Goal: Task Accomplishment & Management: Use online tool/utility

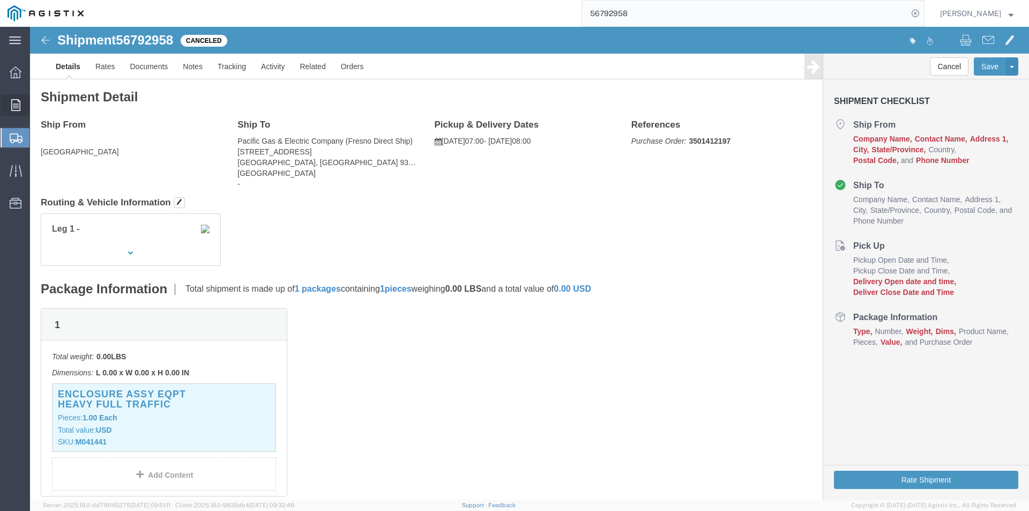
click at [10, 99] on div at bounding box center [16, 104] width 30 height 21
click at [18, 99] on icon at bounding box center [15, 105] width 9 height 12
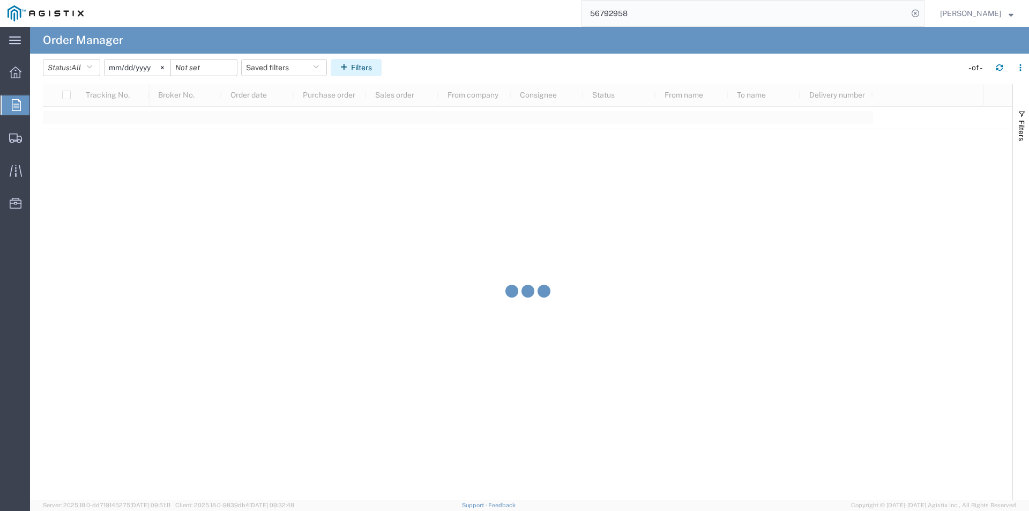
click at [368, 66] on button "Filters" at bounding box center [356, 67] width 51 height 17
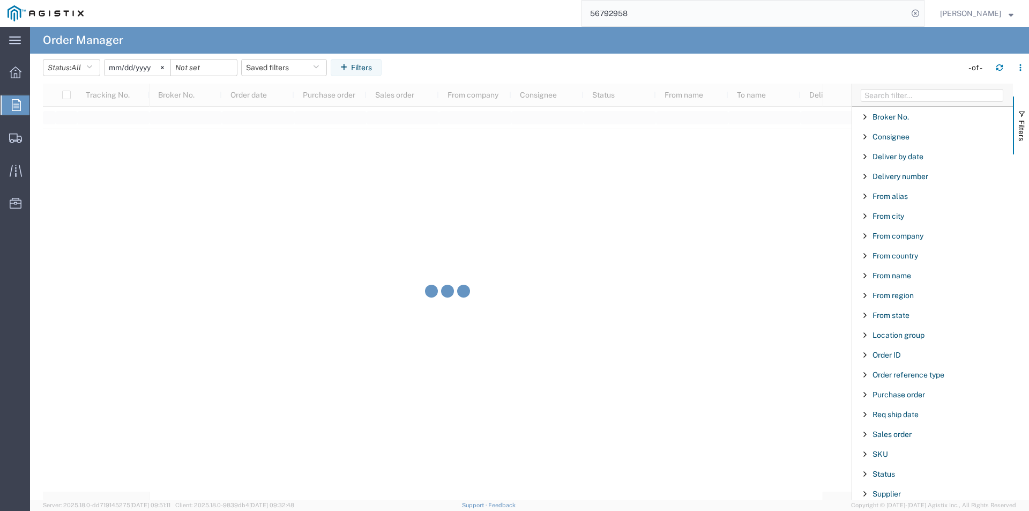
click at [902, 399] on div "Purchase order" at bounding box center [932, 394] width 161 height 19
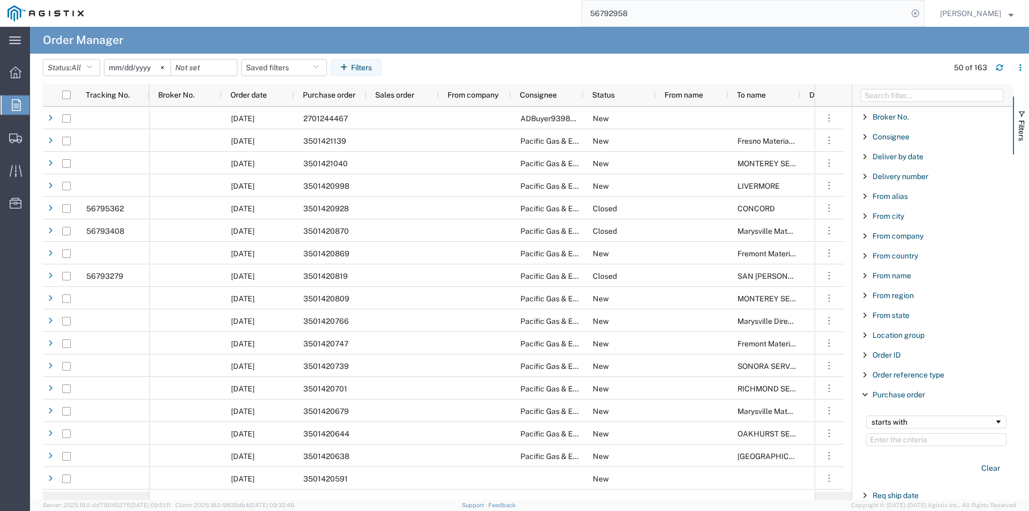
click at [905, 441] on input "Filter Value" at bounding box center [936, 439] width 140 height 13
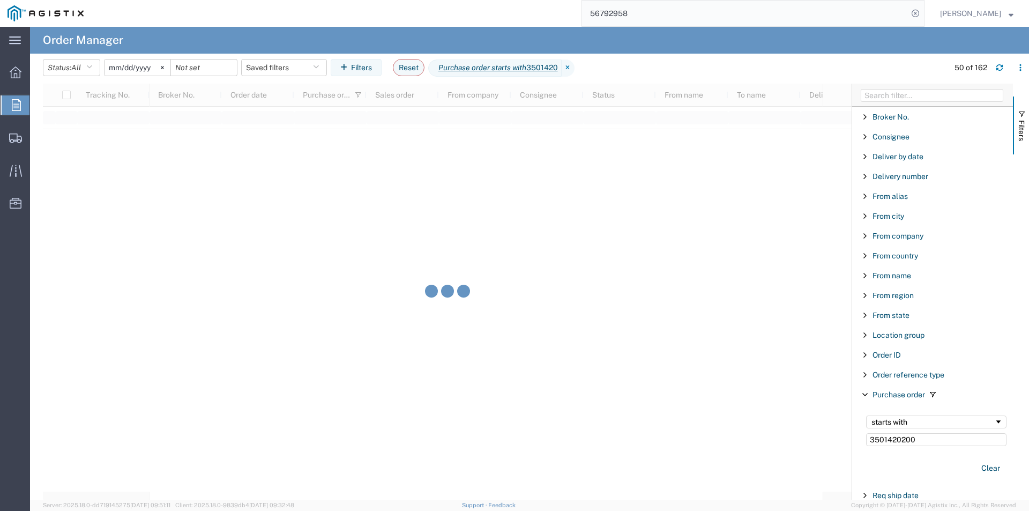
type input "3501420200"
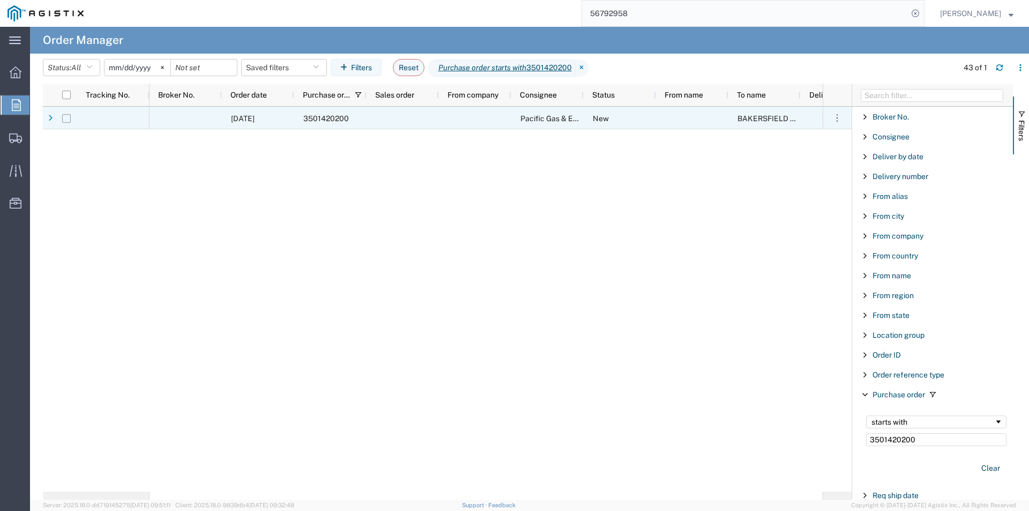
click at [68, 115] on input "Press Space to toggle row selection (unchecked)" at bounding box center [66, 118] width 9 height 9
checkbox input "true"
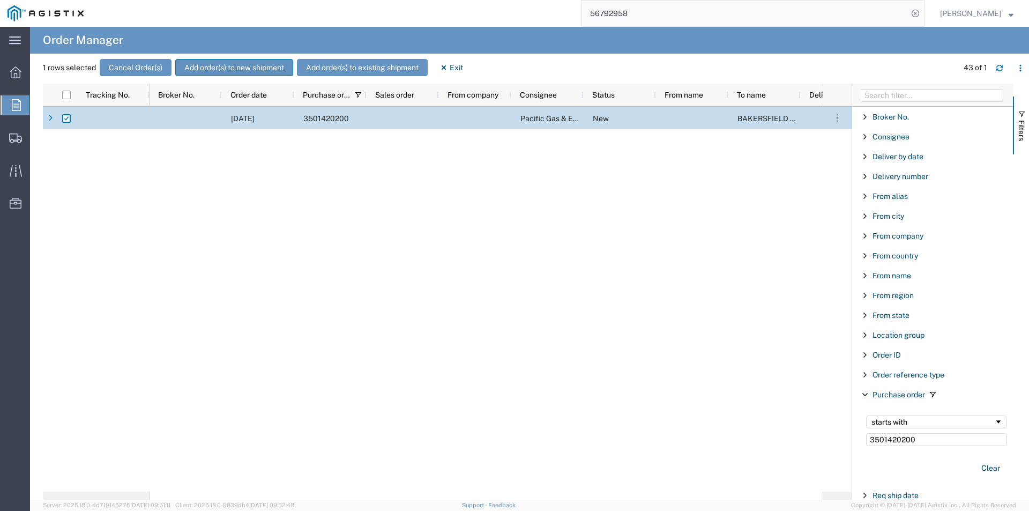
click at [234, 71] on button "Add order(s) to new shipment" at bounding box center [234, 67] width 118 height 17
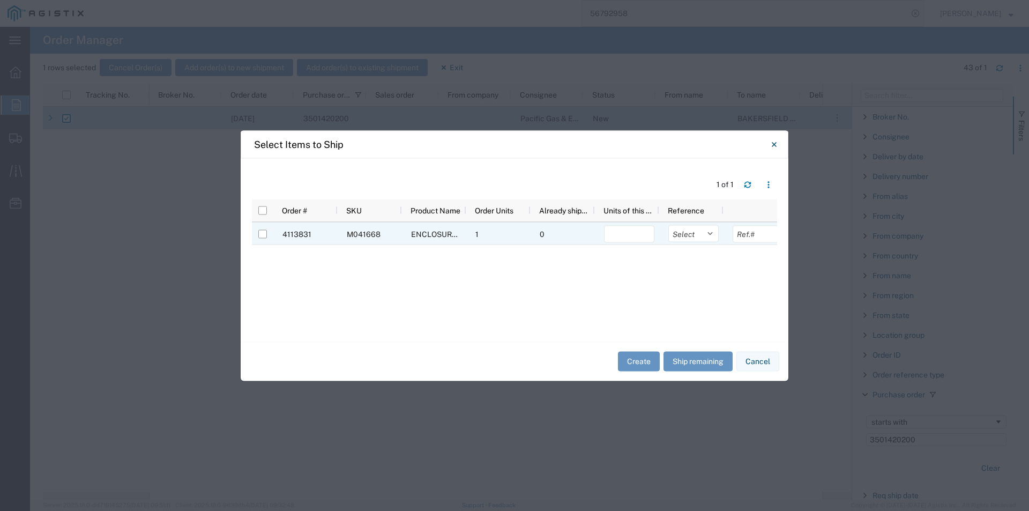
click at [257, 235] on div at bounding box center [262, 233] width 20 height 23
click at [264, 233] on div at bounding box center [262, 233] width 20 height 23
click at [259, 235] on input "Press Space to toggle row selection (unchecked)" at bounding box center [262, 233] width 9 height 9
checkbox input "true"
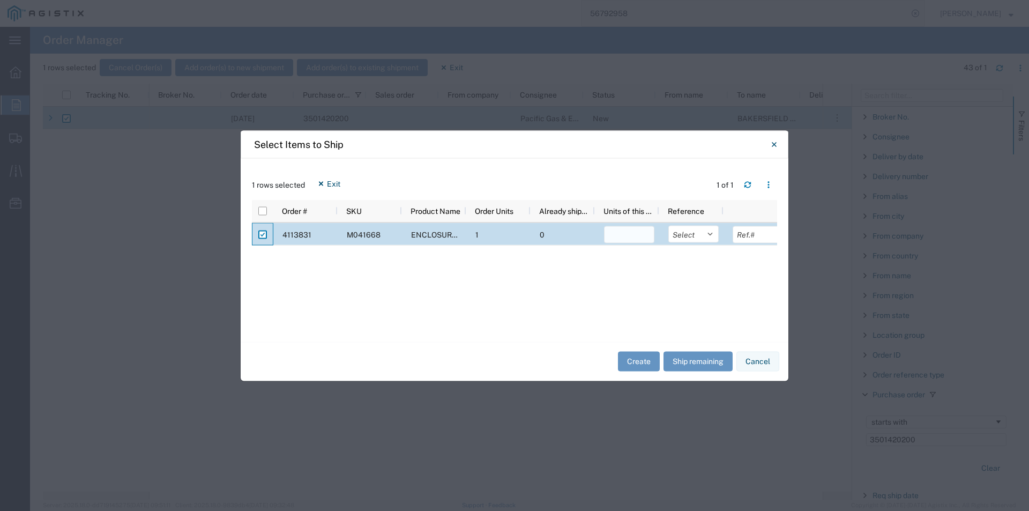
click at [641, 242] on div at bounding box center [627, 233] width 64 height 23
click at [642, 239] on input "number" at bounding box center [629, 234] width 50 height 17
type input "1"
click at [645, 358] on button "Create" at bounding box center [639, 362] width 42 height 20
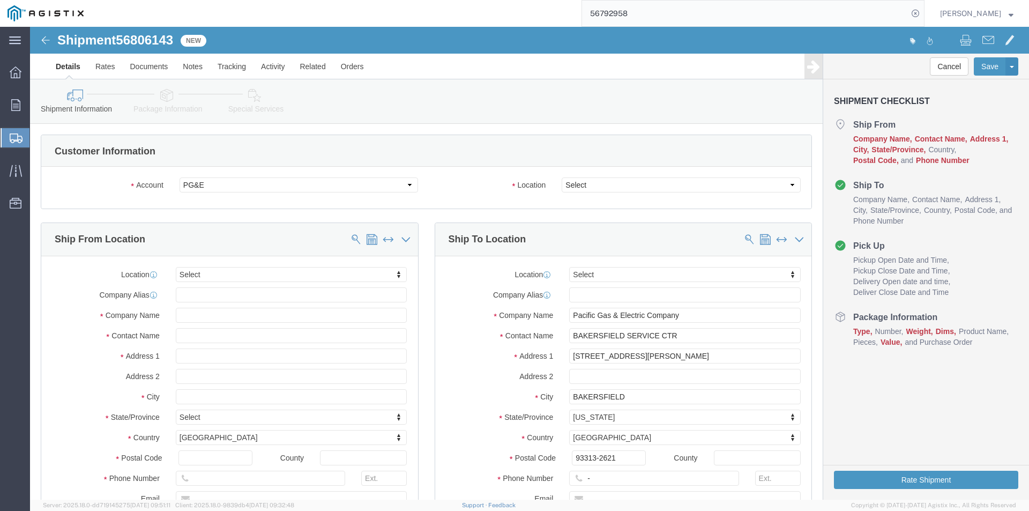
select select
click select "Select All Others [GEOGRAPHIC_DATA] [GEOGRAPHIC_DATA] [GEOGRAPHIC_DATA] [GEOGRA…"
select select "23082"
click select "Select All Others [GEOGRAPHIC_DATA] [GEOGRAPHIC_DATA] [GEOGRAPHIC_DATA] [GEOGRA…"
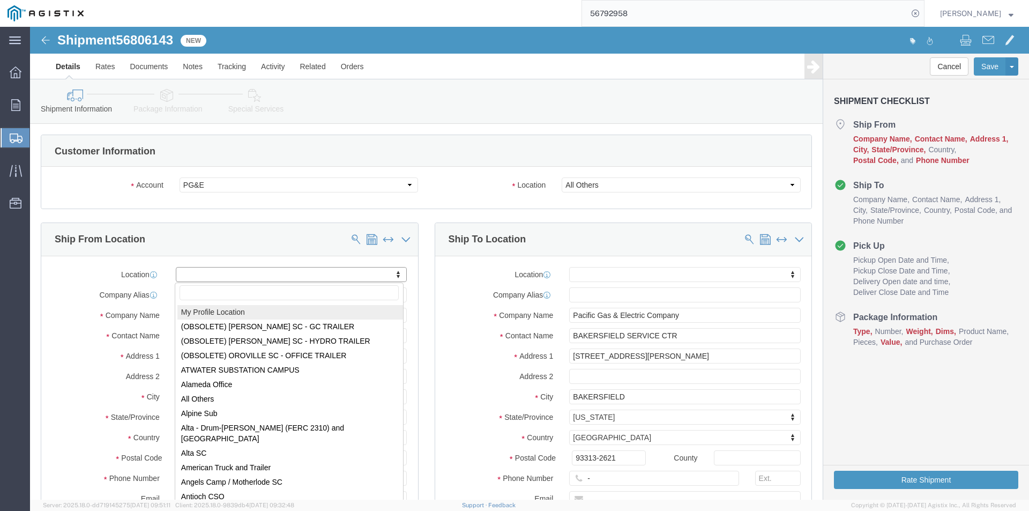
select select "MYPROFILE"
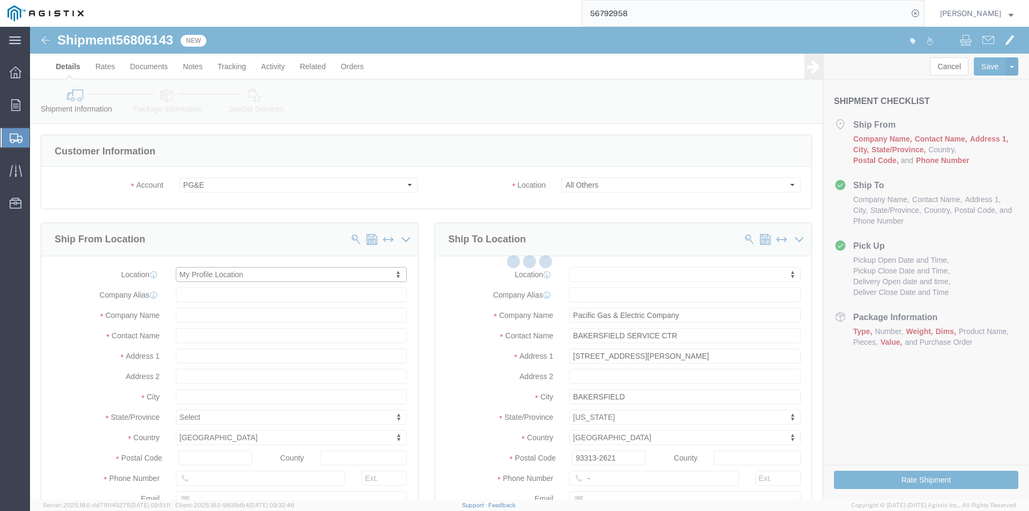
type input "[STREET_ADDRESS]"
type input "93274"
type input "[PHONE_NUMBER]"
type input "[PERSON_NAME][EMAIL_ADDRESS][PERSON_NAME][DOMAIN_NAME]"
checkbox input "true"
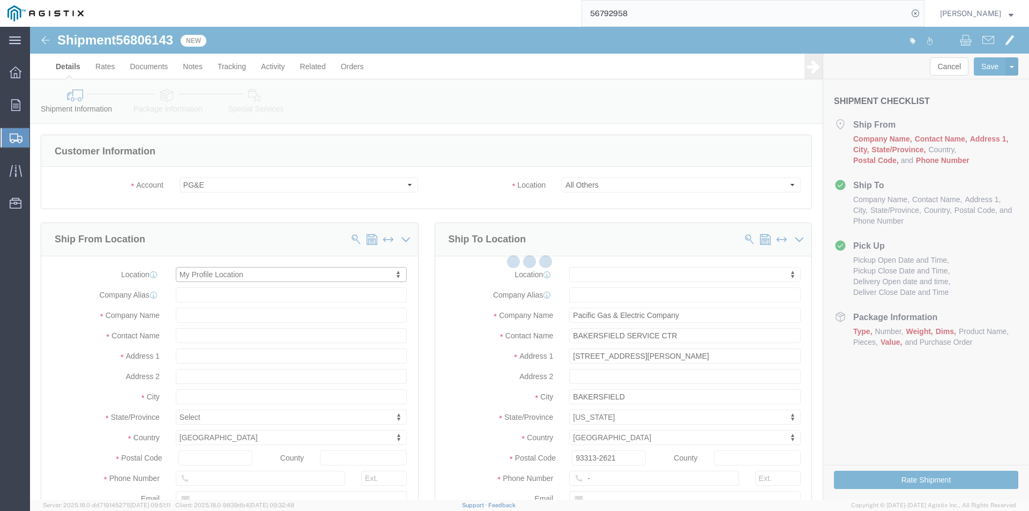
type input "Oldcastle Precast Inc"
type input "[PERSON_NAME]"
type input "Tulare"
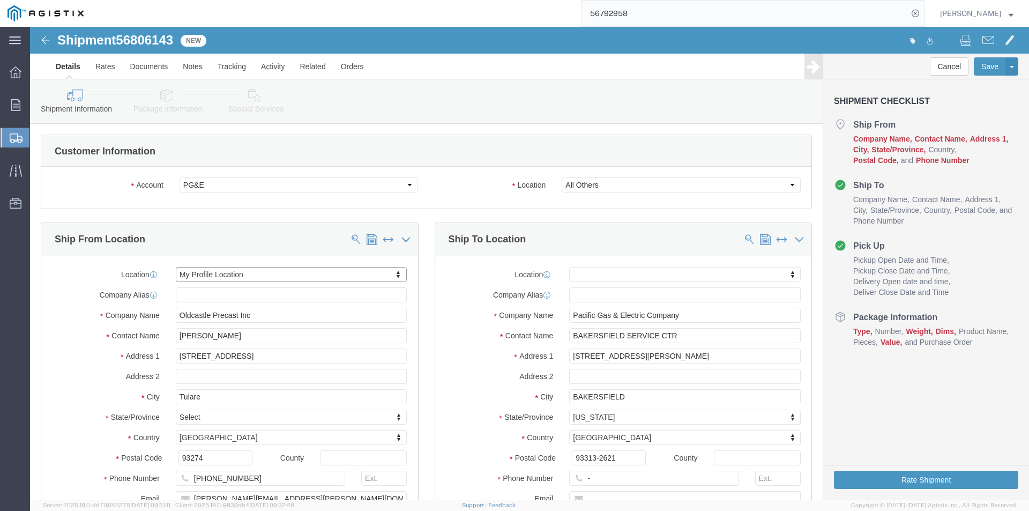
select select "CA"
click div "Ship To Location Location My Profile Location (OBSOLETE) [GEOGRAPHIC_DATA] SC -…"
drag, startPoint x: 567, startPoint y: 448, endPoint x: 517, endPoint y: 451, distance: 49.4
click div "Phone Number -"
click input "text"
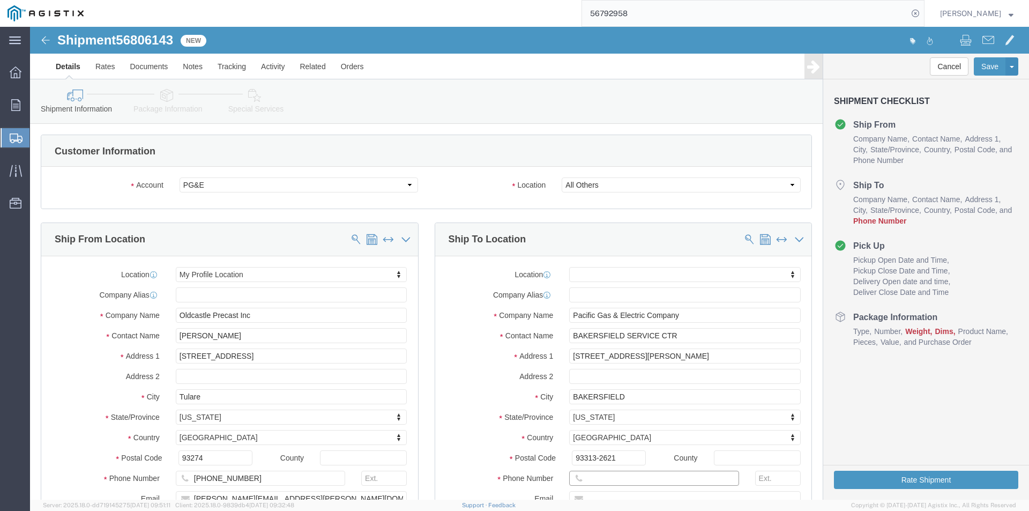
type input "[PHONE_NUMBER]"
click label "Country"
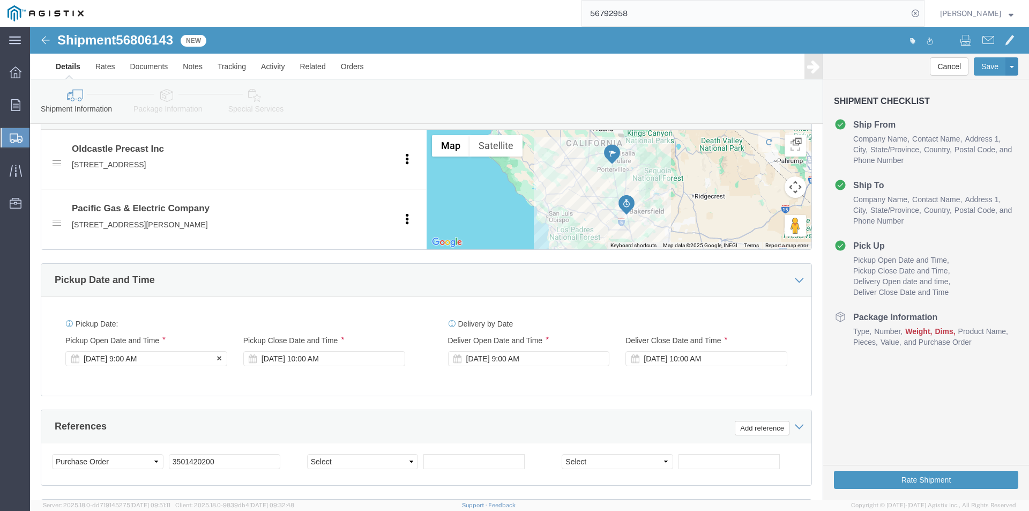
click div "[DATE] 9:00 AM"
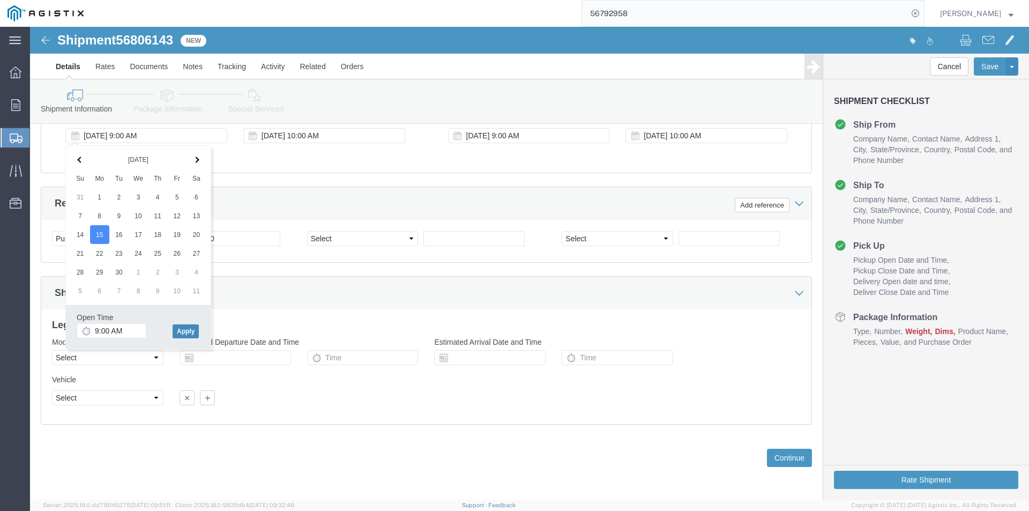
click button "Apply"
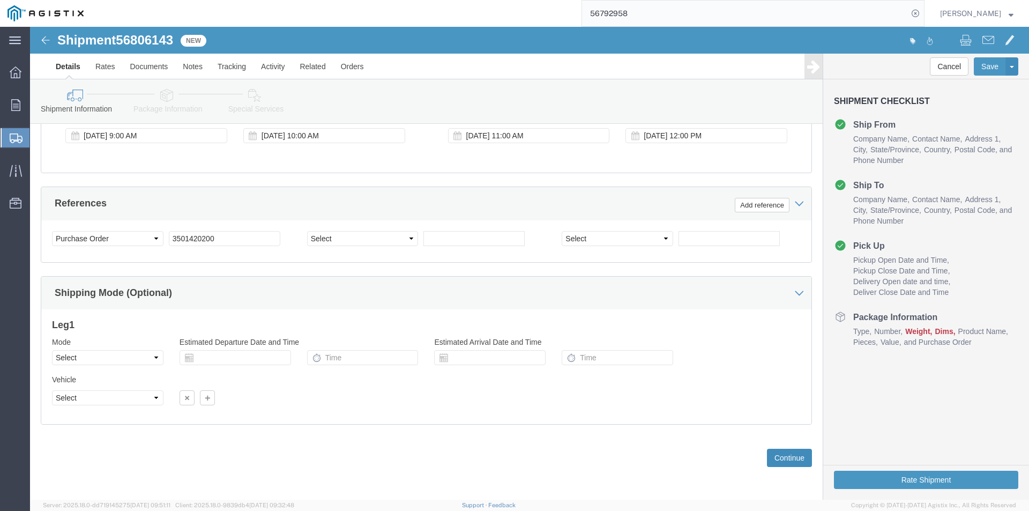
click button "Continue"
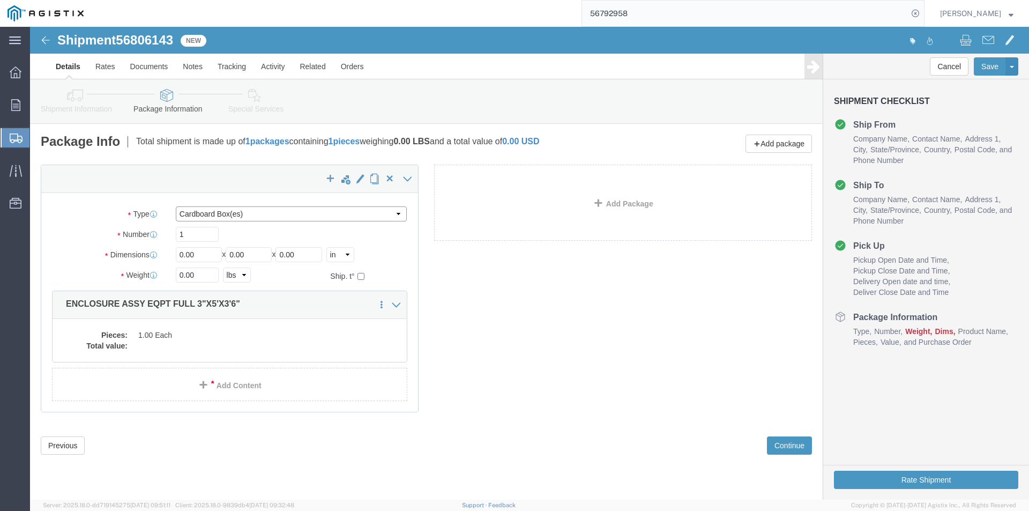
click select "Select Bulk Bundle(s) Cardboard Box(es) Carton(s) Crate(s) Drum(s) (Fiberboard)…"
select select "NKCR"
click select "Select Bulk Bundle(s) Cardboard Box(es) Carton(s) Crate(s) Drum(s) (Fiberboard)…"
drag, startPoint x: 175, startPoint y: 232, endPoint x: 126, endPoint y: 234, distance: 49.4
click div "Dimensions Length 0.00 x Width 0.00 x Height 0.00 Select cm ft in"
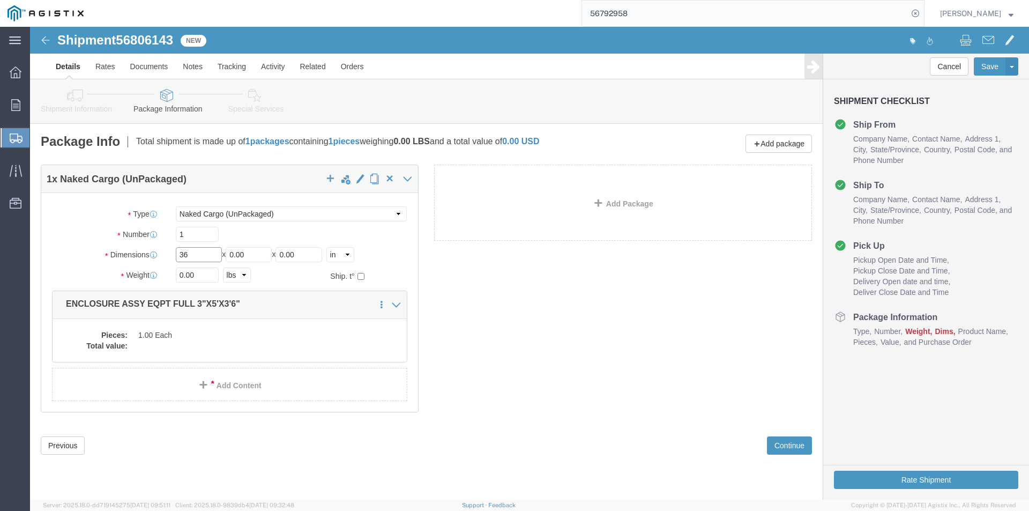
type input "36"
drag, startPoint x: 240, startPoint y: 226, endPoint x: 181, endPoint y: 236, distance: 60.4
click div "Package Type Select Bulk Bundle(s) Cardboard Box(es) Carton(s) Crate(s) Drum(s)…"
type input "60"
drag, startPoint x: 285, startPoint y: 225, endPoint x: 185, endPoint y: 245, distance: 101.7
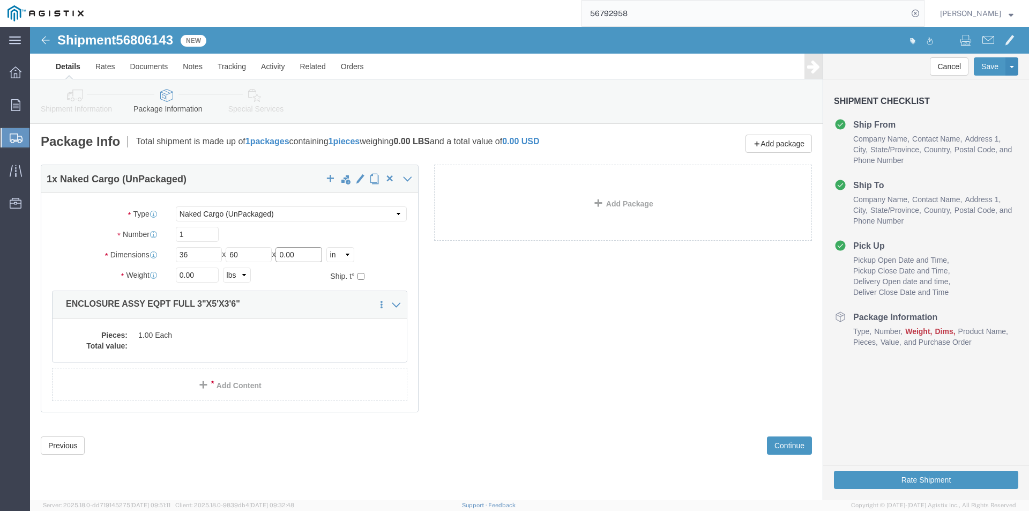
click div "Package Type Select Bulk Bundle(s) Cardboard Box(es) Carton(s) Crate(s) Drum(s)…"
type input "42"
drag, startPoint x: 178, startPoint y: 250, endPoint x: 83, endPoint y: 262, distance: 95.6
click div "Package Type Select Bulk Bundle(s) Cardboard Box(es) Carton(s) Crate(s) Drum(s)…"
type input "5800"
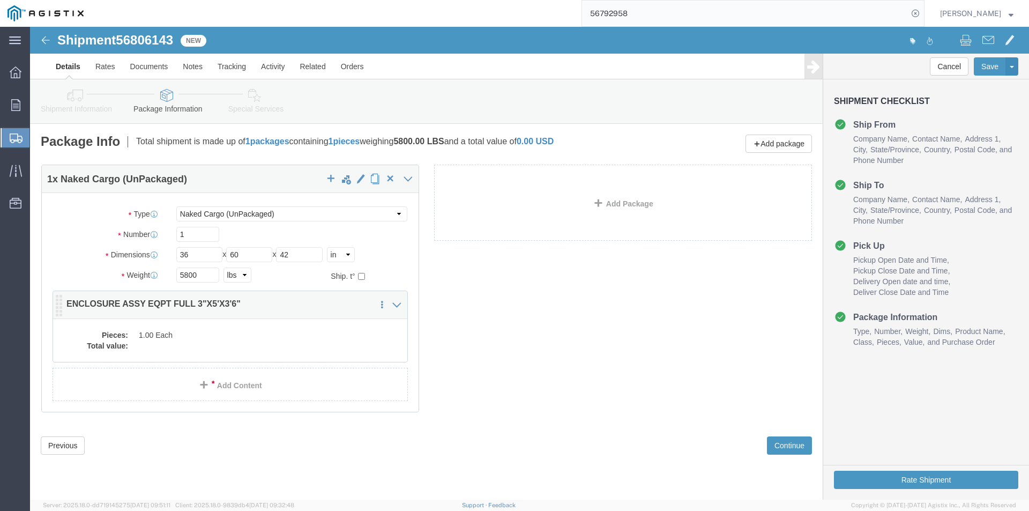
click div "1 x Naked Cargo (UnPackaged) Package Type Select Bulk Bundle(s) Cardboard Box(e…"
click dt "Pieces:"
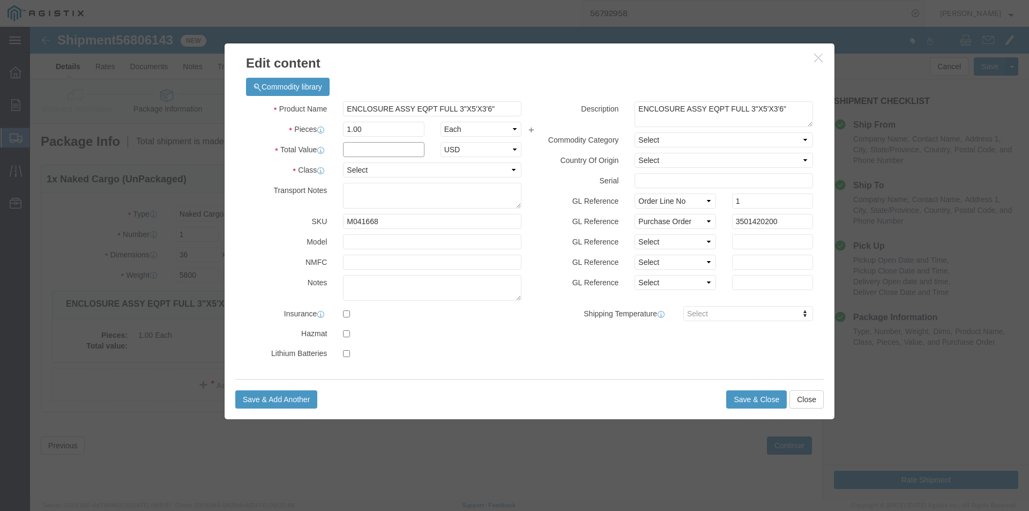
click input "text"
type input "1"
click select "Select 50 55 60 65 70 85 92.5 100 125 175 250 300 400"
select select "55"
click select "Select 50 55 60 65 70 85 92.5 100 125 175 250 300 400"
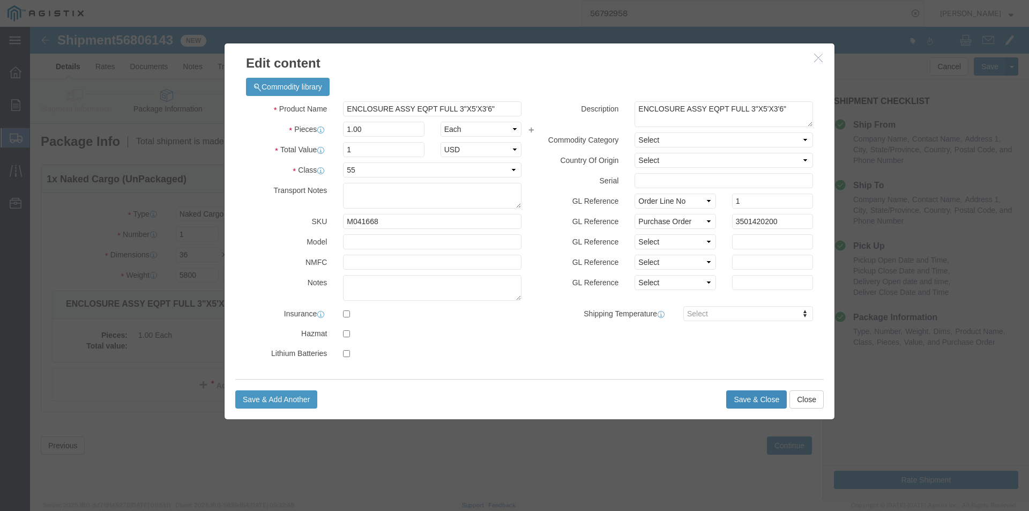
click button "Save & Close"
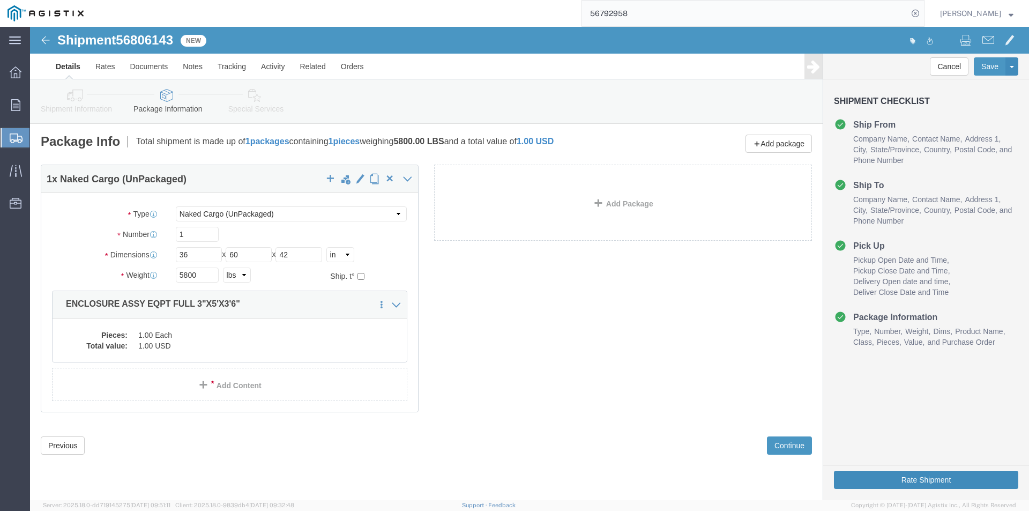
click button "Rate Shipment"
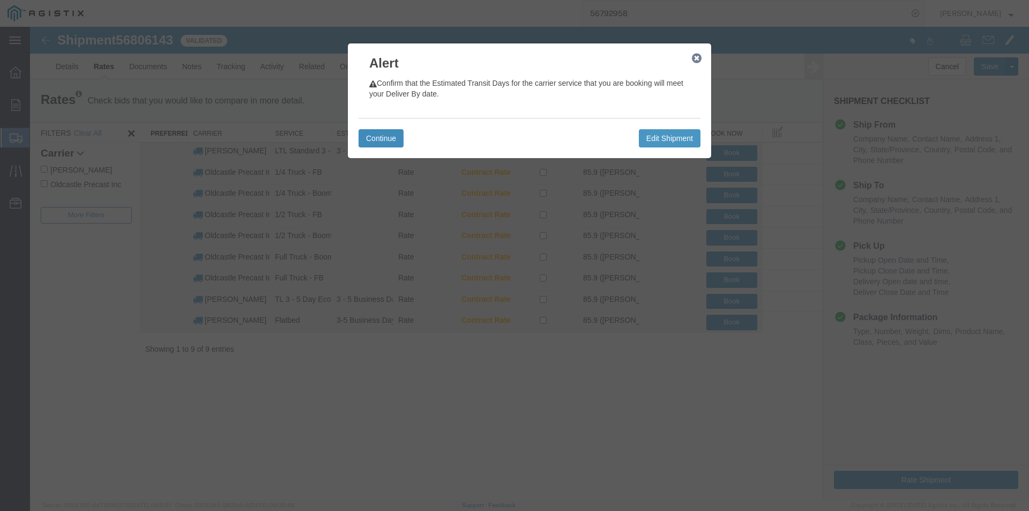
click at [389, 135] on button "Continue" at bounding box center [381, 138] width 45 height 18
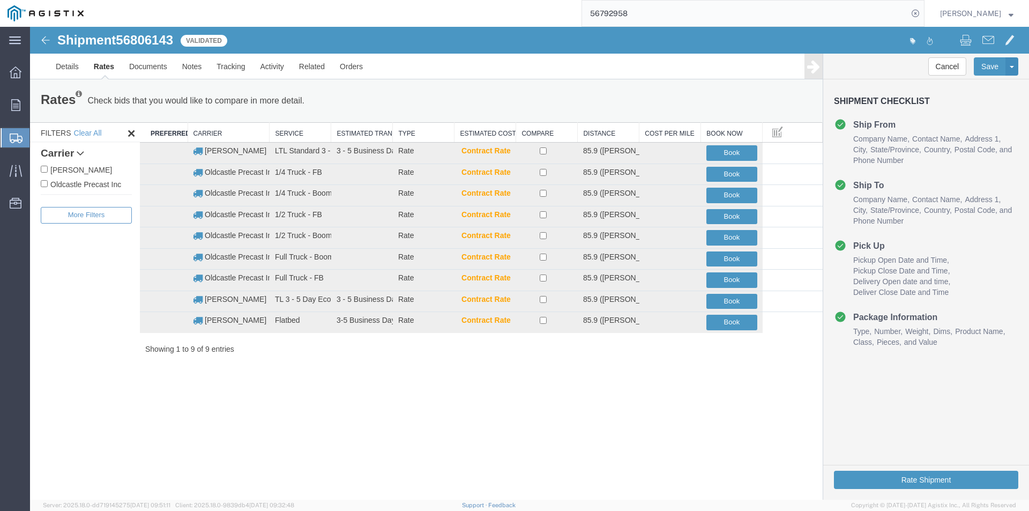
click at [103, 186] on label "Oldcastle Precast Inc" at bounding box center [86, 184] width 91 height 12
click at [48, 186] on input "Oldcastle Precast Inc" at bounding box center [44, 183] width 7 height 7
checkbox input "true"
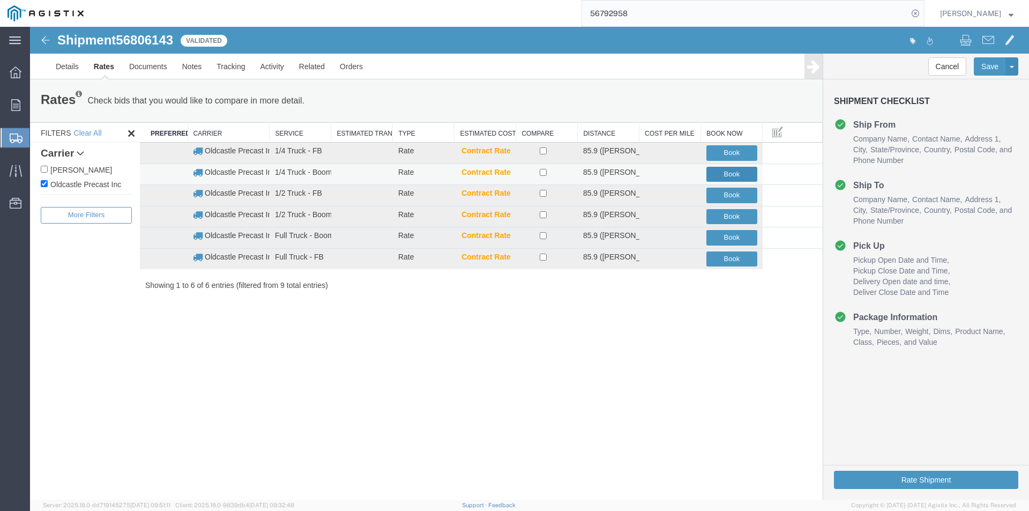
click at [718, 173] on button "Book" at bounding box center [731, 175] width 51 height 16
